Goal: Task Accomplishment & Management: Complete application form

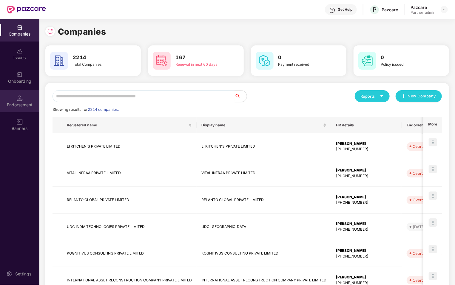
click at [23, 92] on div "Endorsement" at bounding box center [19, 101] width 39 height 22
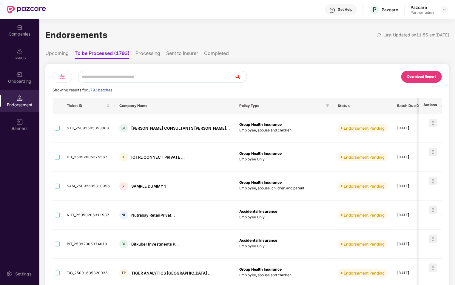
click at [104, 81] on input "text" at bounding box center [156, 77] width 157 height 12
click at [58, 74] on div at bounding box center [63, 77] width 20 height 12
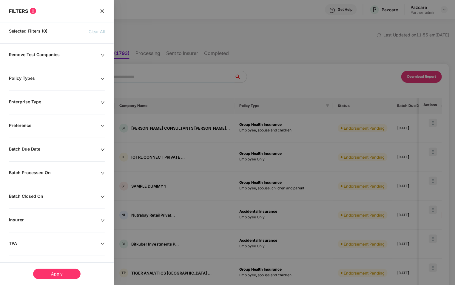
click at [101, 13] on icon "close" at bounding box center [102, 11] width 5 height 5
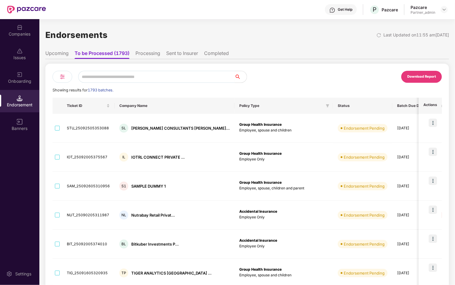
click at [129, 76] on input "text" at bounding box center [156, 77] width 157 height 12
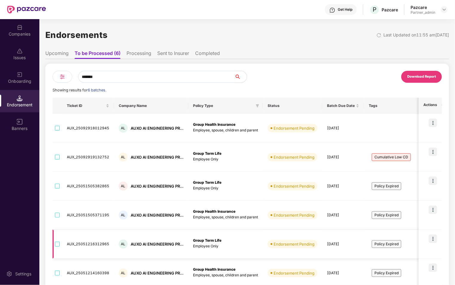
scroll to position [31, 0]
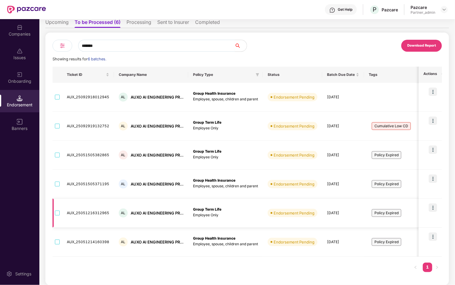
type input "*******"
